Goal: Navigation & Orientation: Go to known website

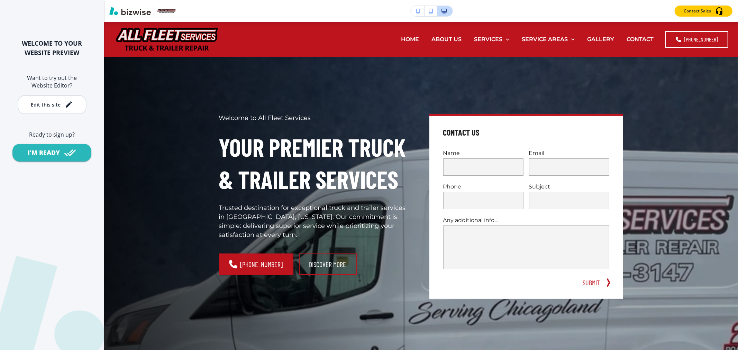
click at [22, 20] on div "WELCOME TO YOUR WEBSITE PREVIEW Want to try out the Website Editor? Edit this s…" at bounding box center [52, 175] width 104 height 350
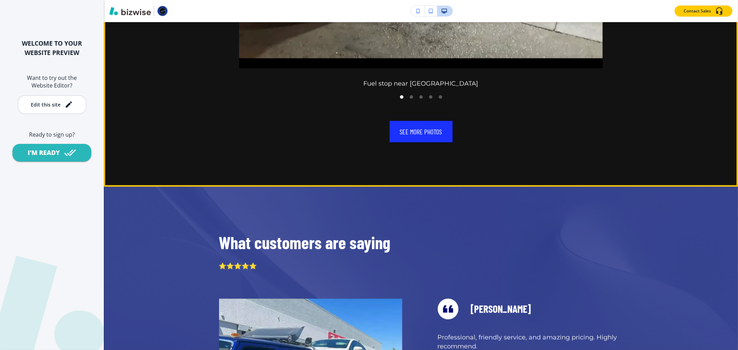
scroll to position [1161, 0]
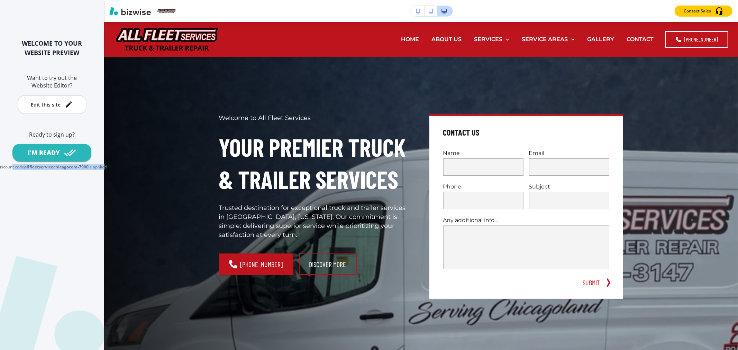
drag, startPoint x: 11, startPoint y: 168, endPoint x: 105, endPoint y: 169, distance: 94.5
click at [93, 169] on div "Discount code allfleetservicechicagocom-7900 is applied" at bounding box center [52, 167] width 82 height 6
click at [105, 169] on p "is applied" at bounding box center [98, 167] width 18 height 6
